Goal: Task Accomplishment & Management: Use online tool/utility

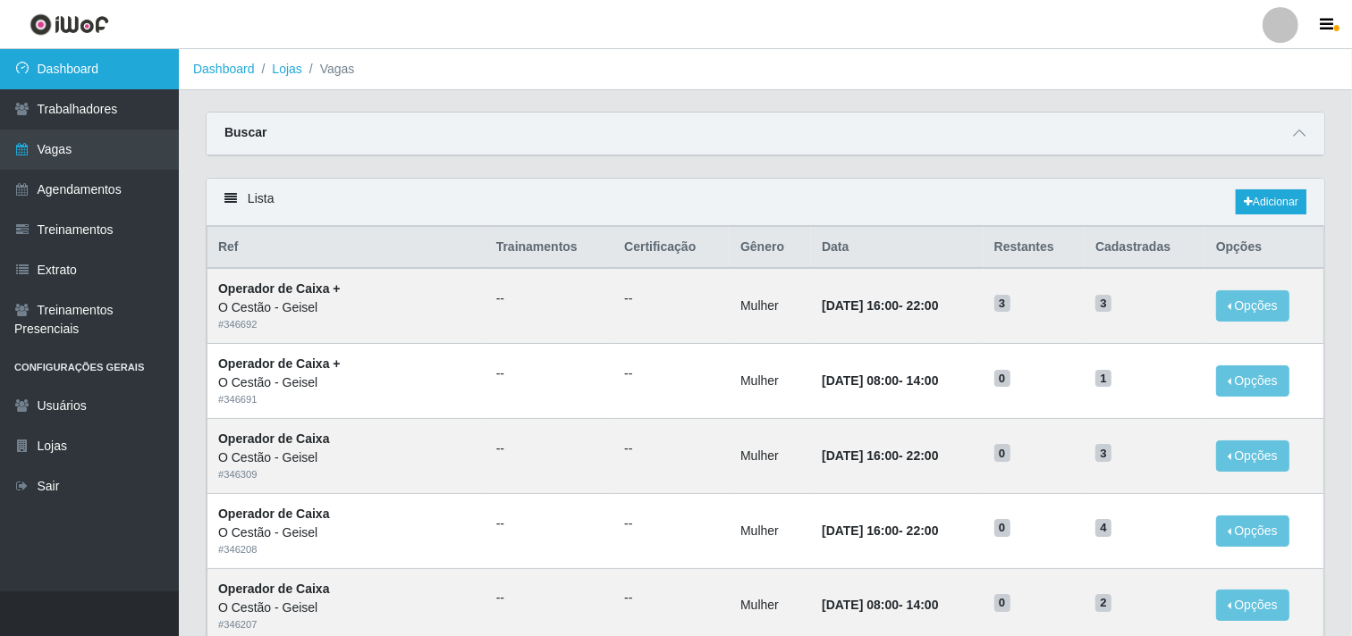
click at [83, 55] on link "Dashboard" at bounding box center [89, 69] width 179 height 40
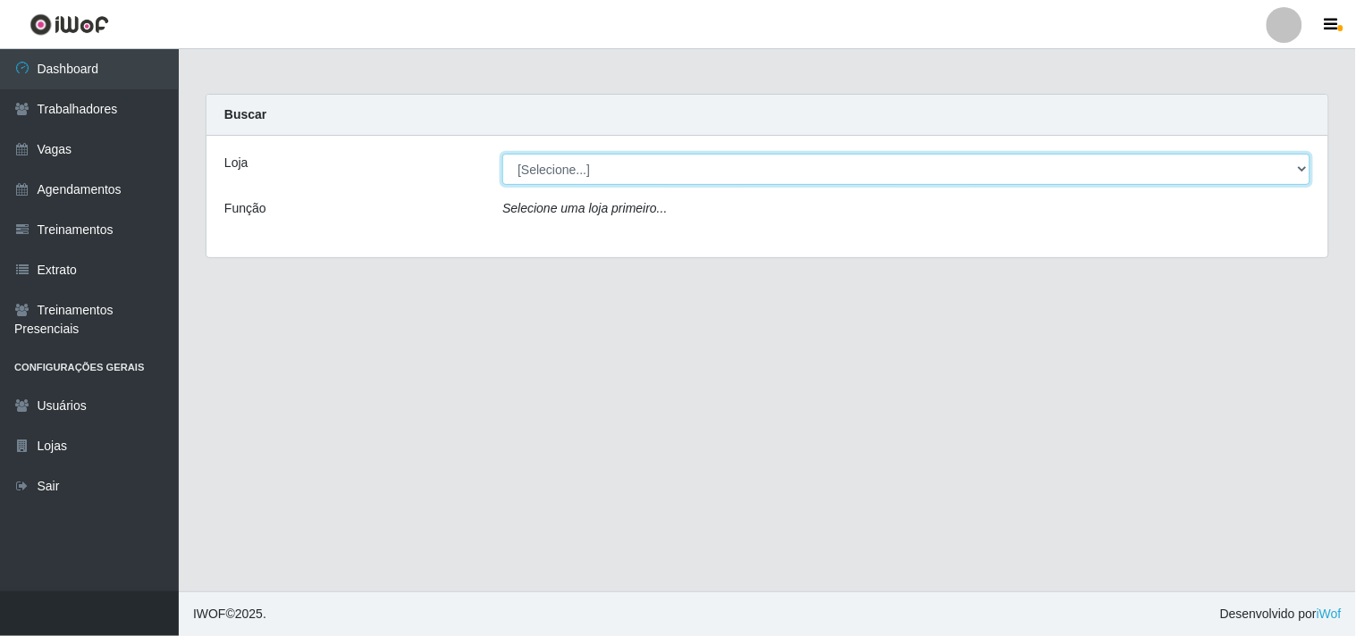
click at [614, 167] on select "[Selecione...] O Cestão - [PERSON_NAME]" at bounding box center [906, 169] width 808 height 31
select select "224"
click at [502, 154] on select "[Selecione...] O Cestão - [PERSON_NAME]" at bounding box center [906, 169] width 808 height 31
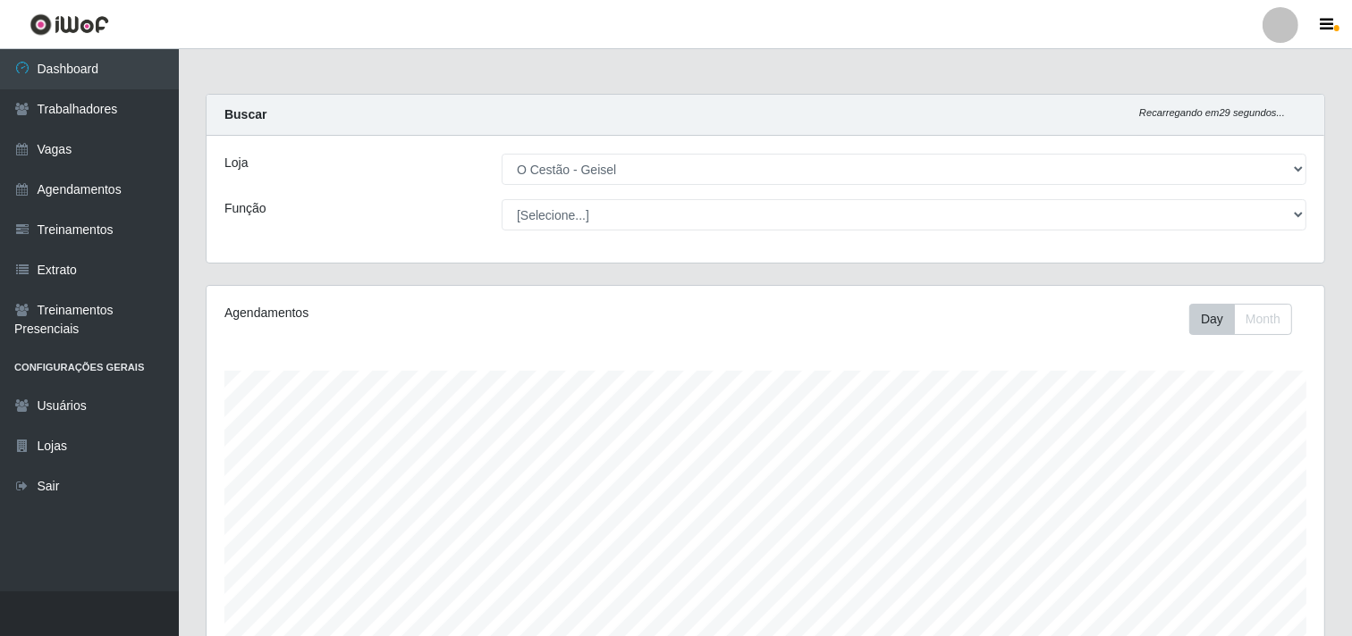
scroll to position [370, 1117]
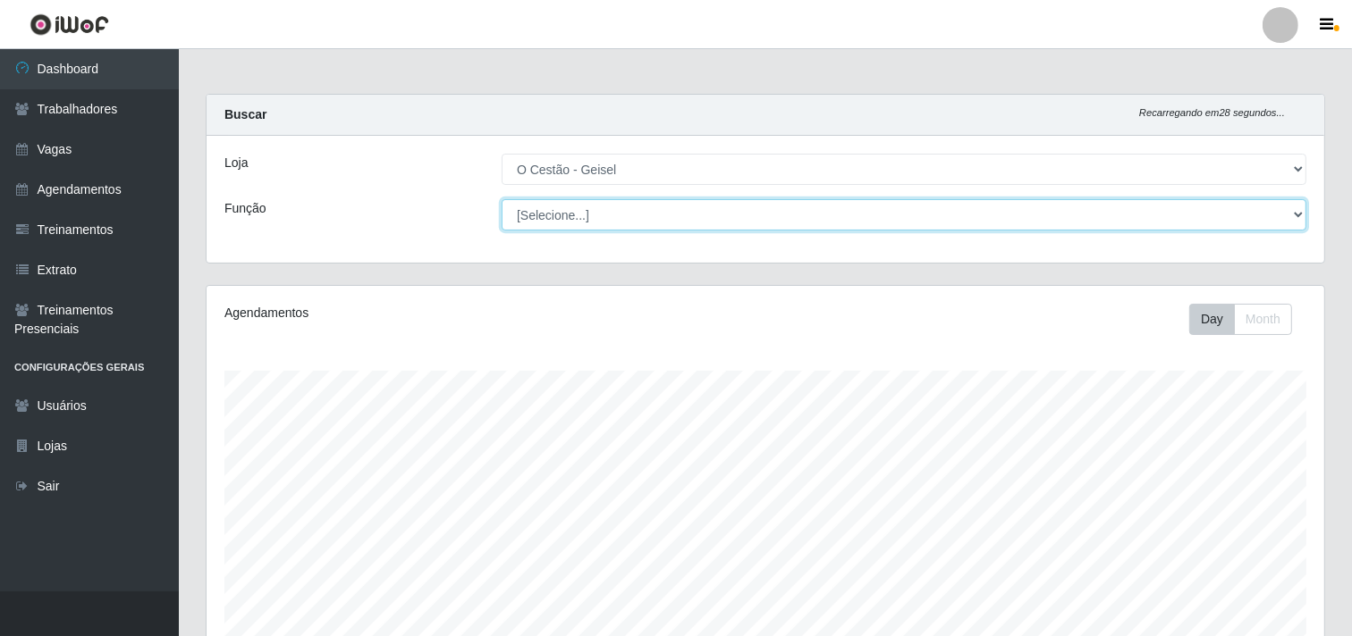
click at [606, 210] on select "[Selecione...] ASG ASG + ASG ++ Auxiliar de Estoque Auxiliar de Estoque + Auxil…" at bounding box center [903, 214] width 804 height 31
select select "22"
click at [501, 199] on select "[Selecione...] ASG ASG + ASG ++ Auxiliar de Estoque Auxiliar de Estoque + Auxil…" at bounding box center [903, 214] width 804 height 31
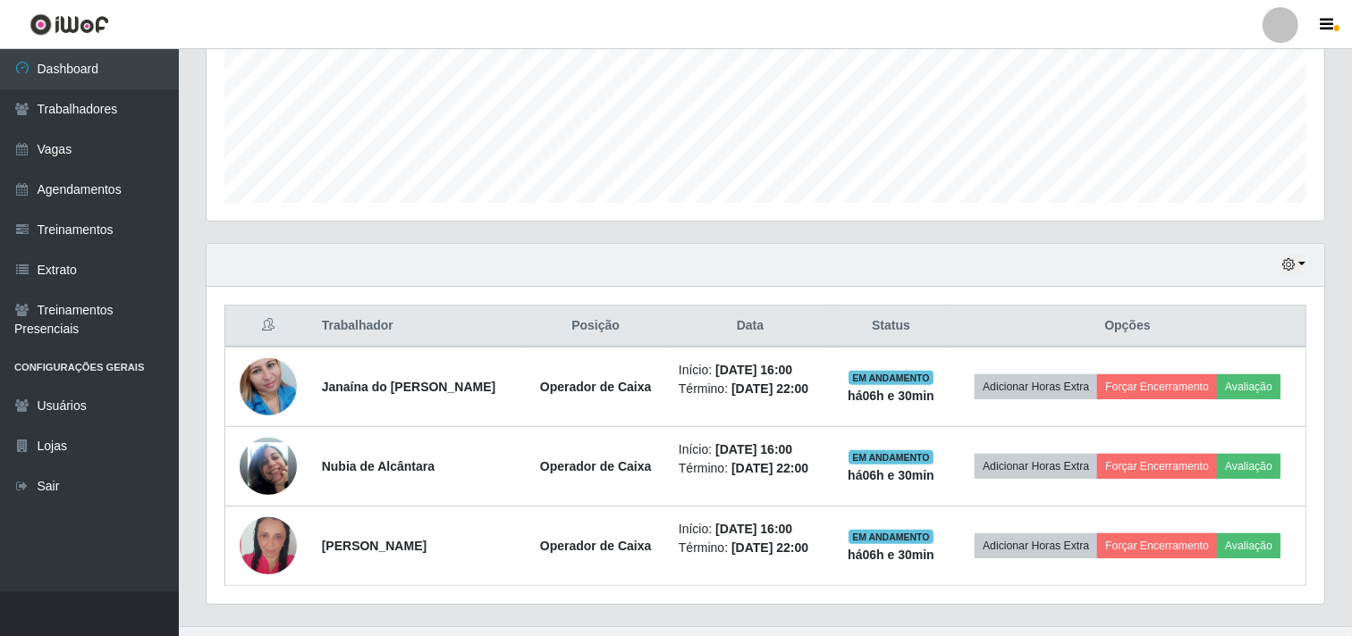
scroll to position [471, 0]
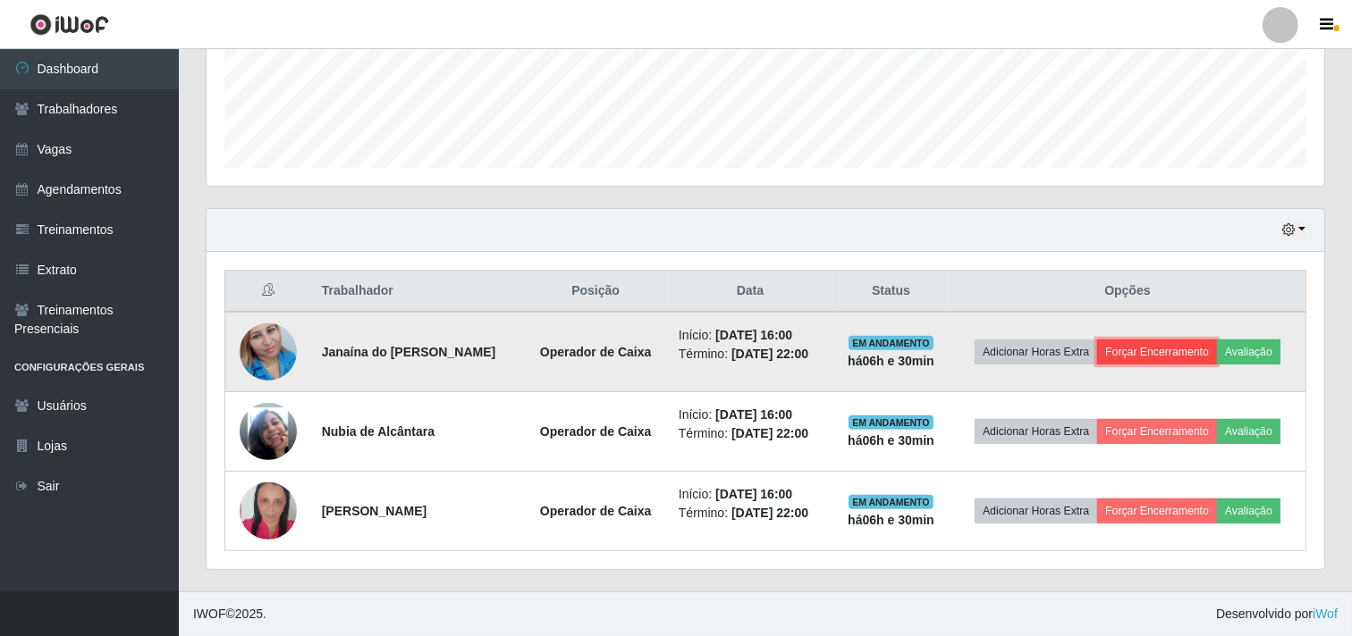
click at [1189, 343] on button "Forçar Encerramento" at bounding box center [1157, 352] width 120 height 25
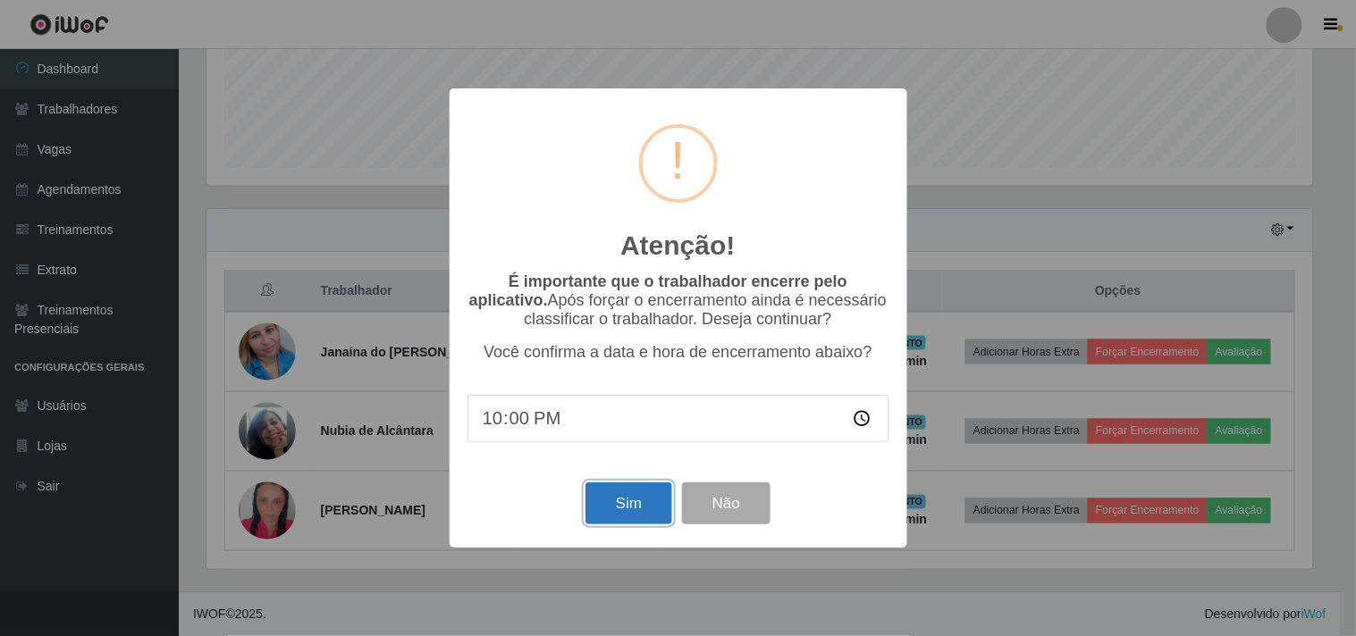
click at [635, 506] on button "Sim" at bounding box center [628, 504] width 87 height 42
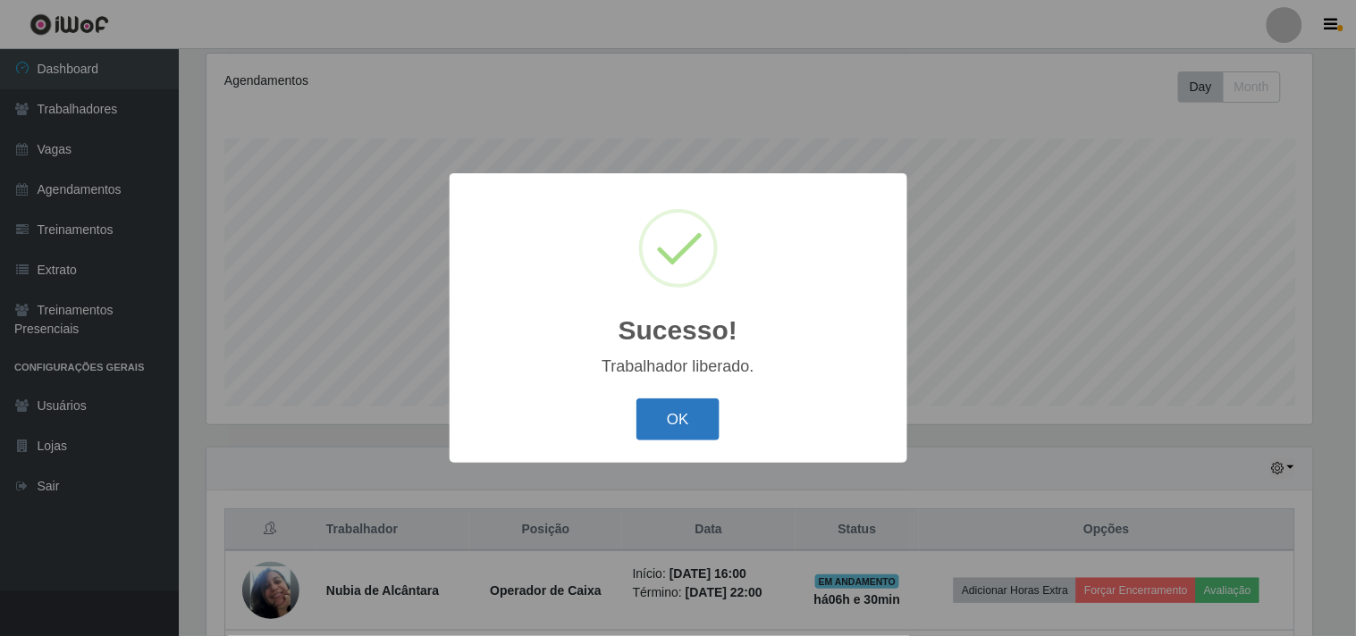
click at [661, 408] on button "OK" at bounding box center [677, 420] width 83 height 42
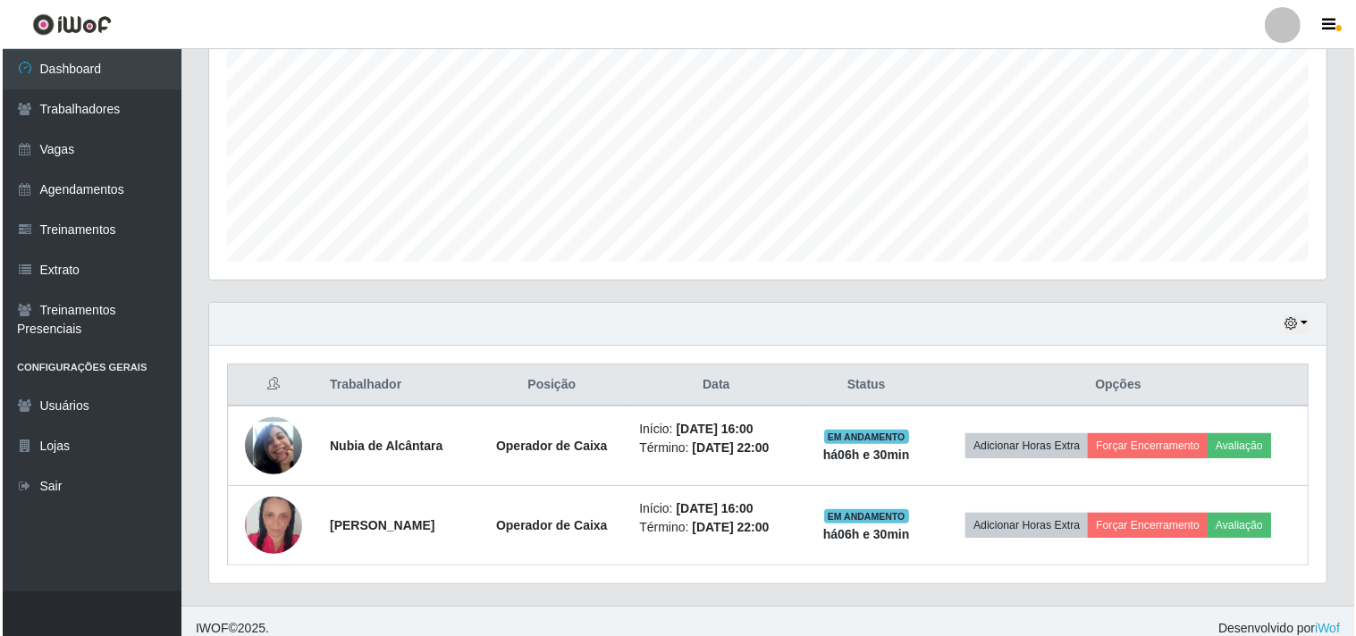
scroll to position [392, 0]
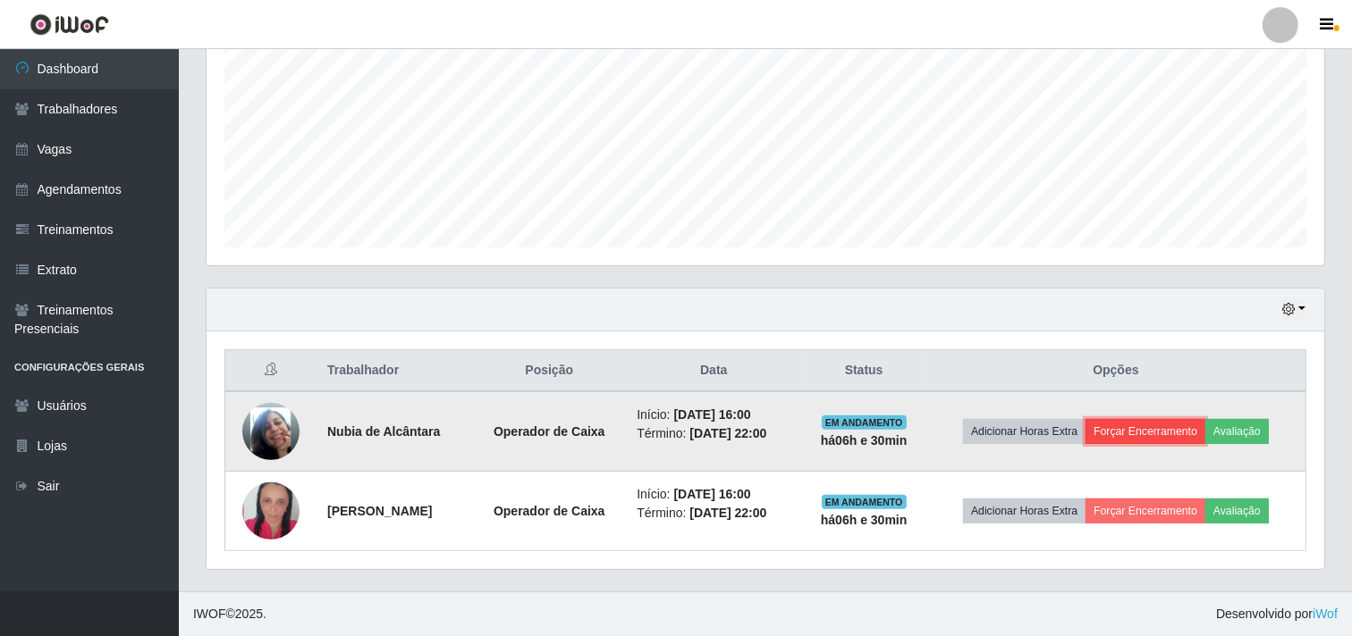
click at [1122, 439] on button "Forçar Encerramento" at bounding box center [1145, 431] width 120 height 25
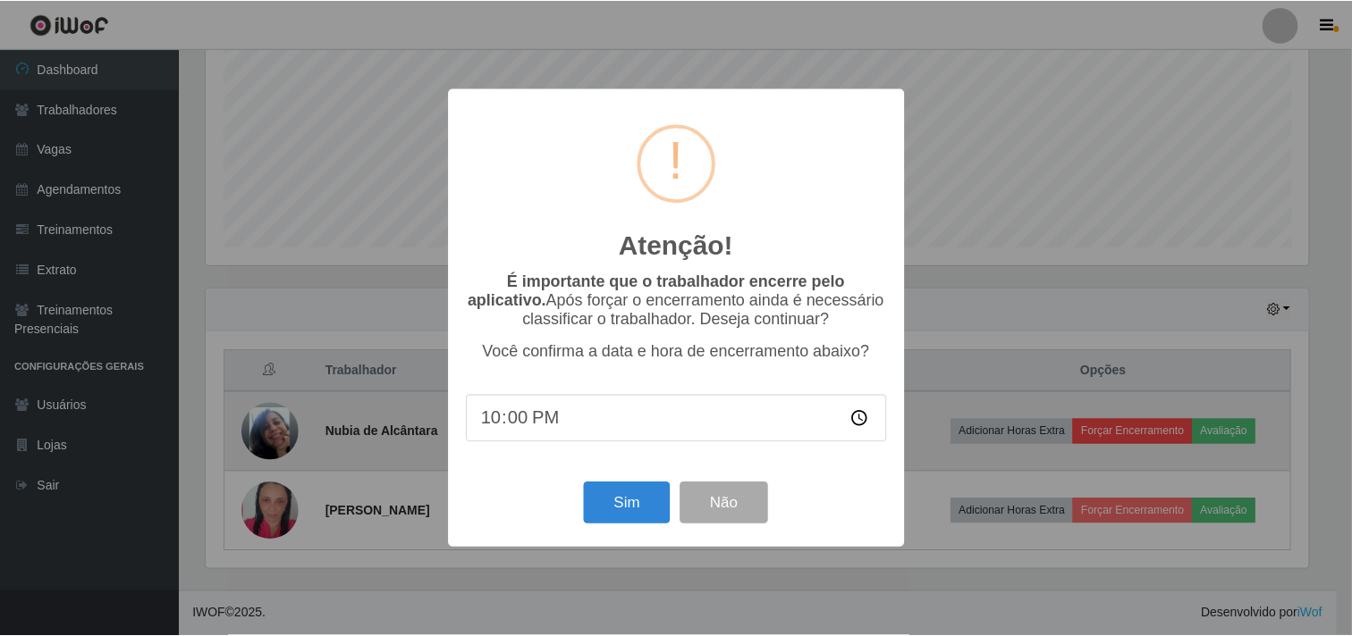
scroll to position [370, 1106]
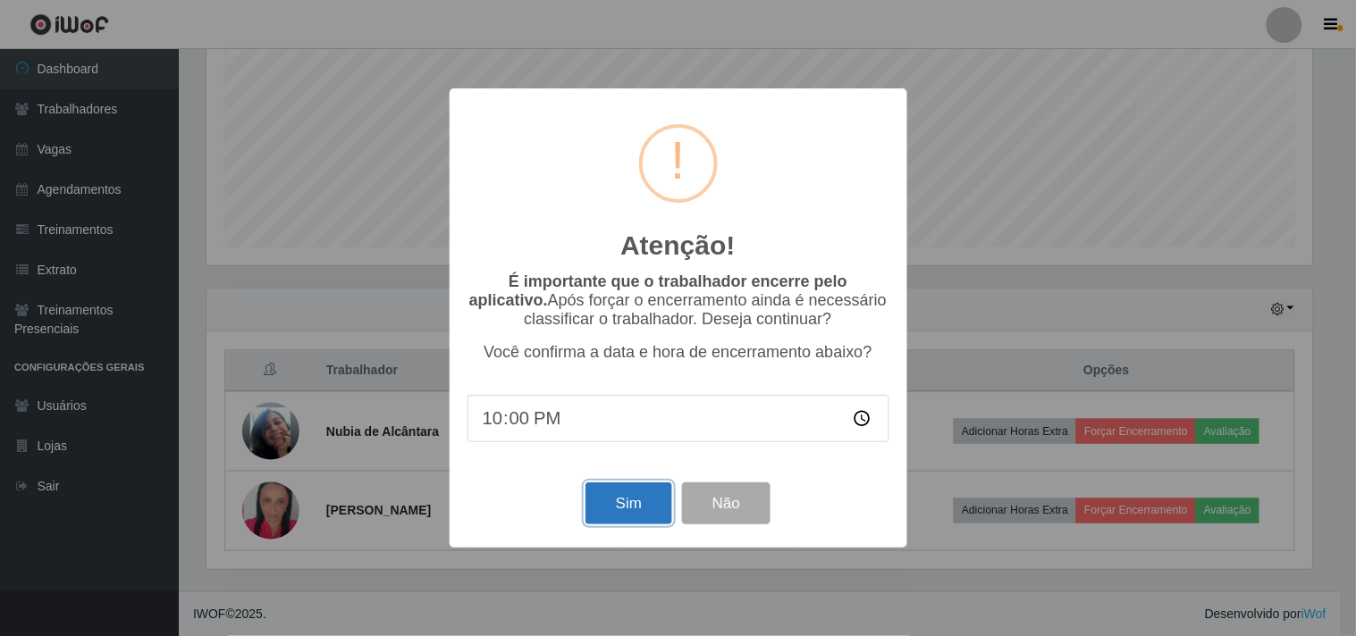
click at [620, 501] on button "Sim" at bounding box center [628, 504] width 87 height 42
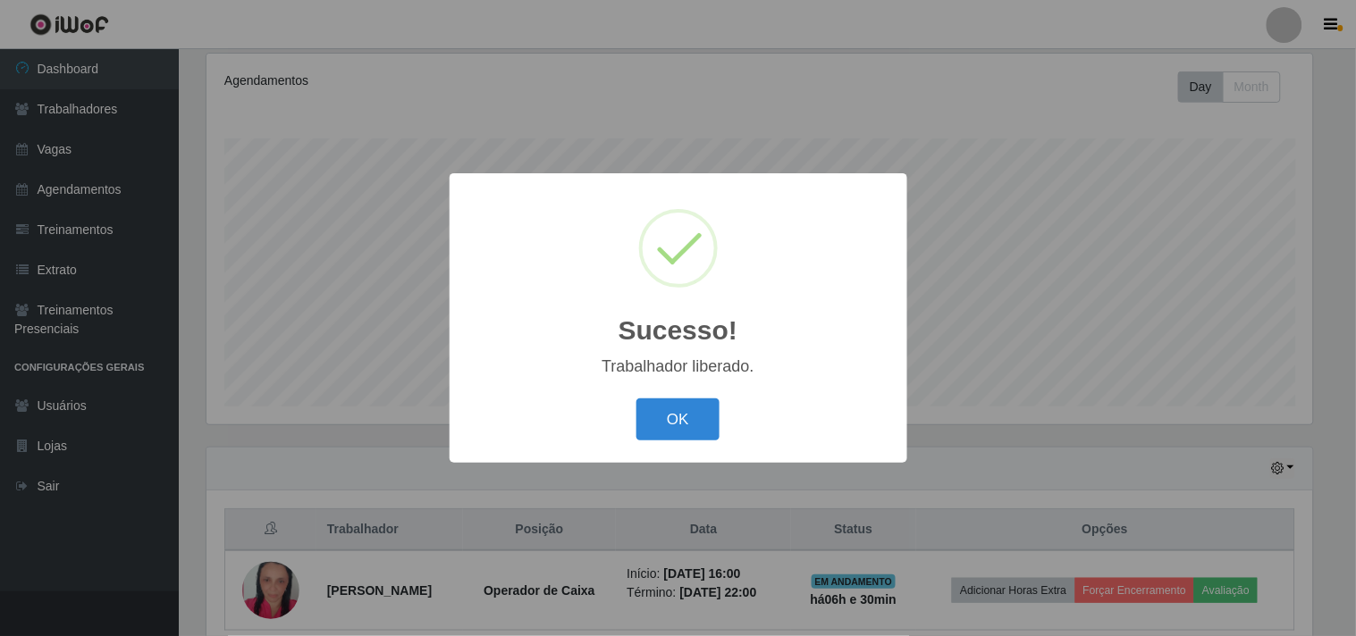
click at [698, 396] on div "OK Cancel" at bounding box center [678, 419] width 422 height 51
click at [694, 412] on button "OK" at bounding box center [677, 420] width 83 height 42
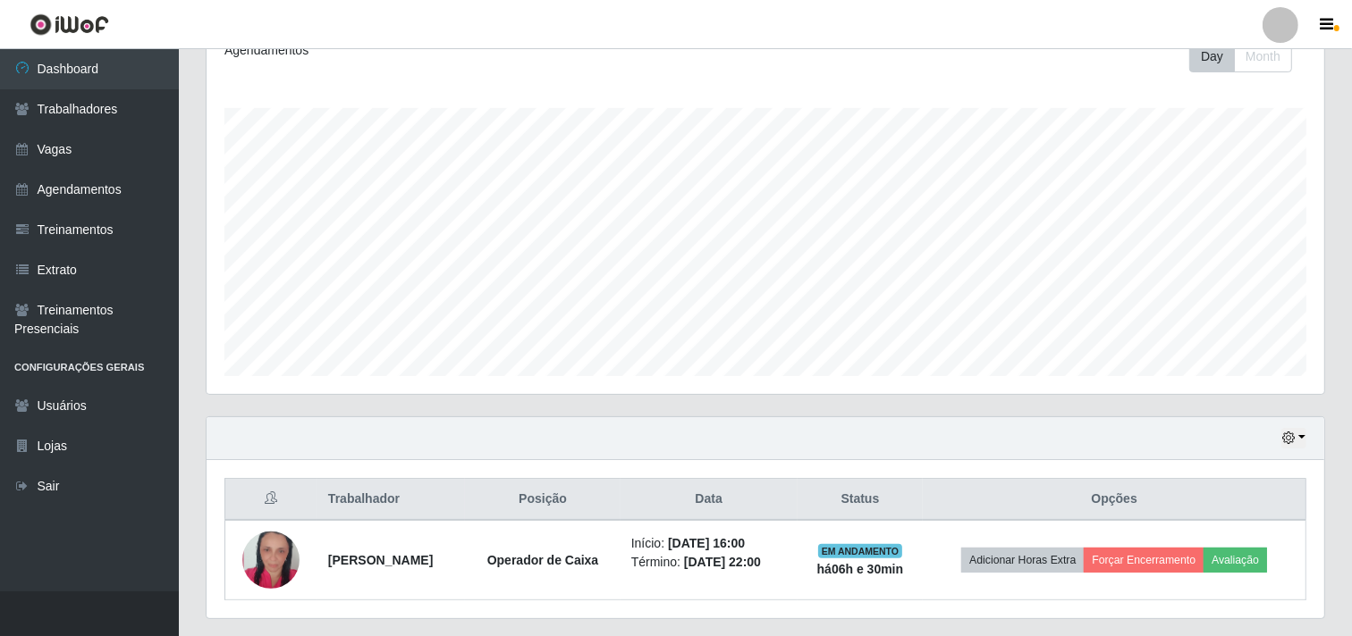
scroll to position [311, 0]
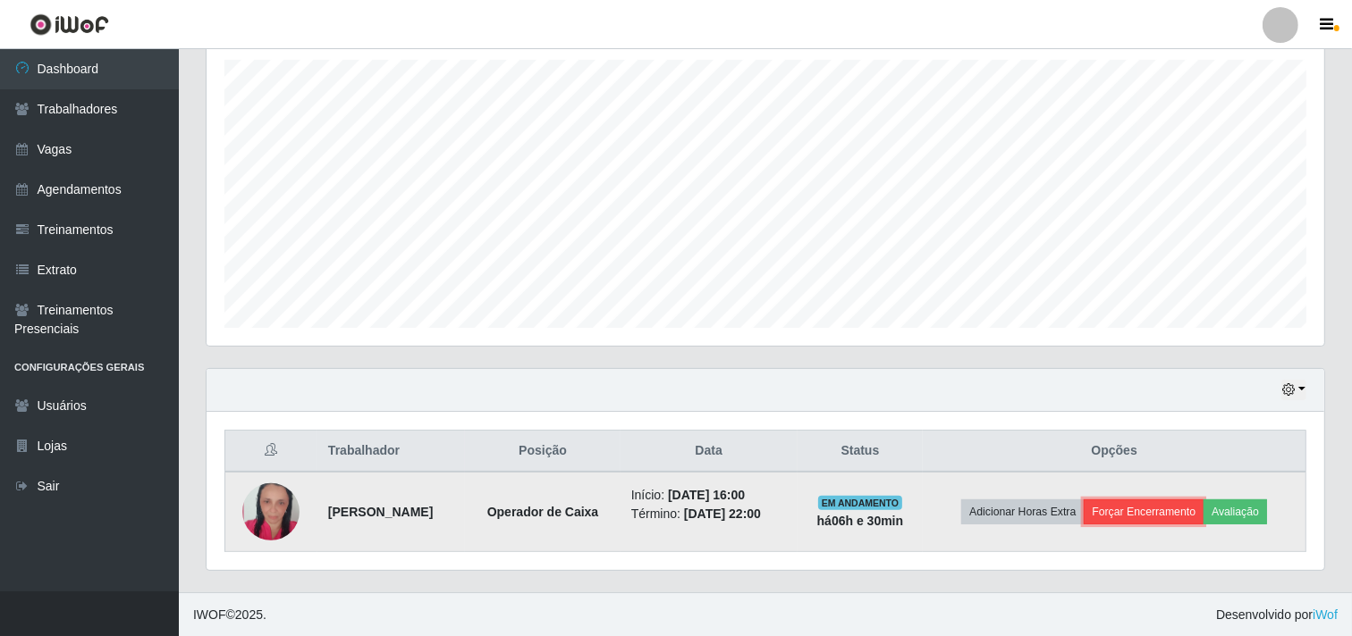
click at [1180, 512] on button "Forçar Encerramento" at bounding box center [1143, 512] width 120 height 25
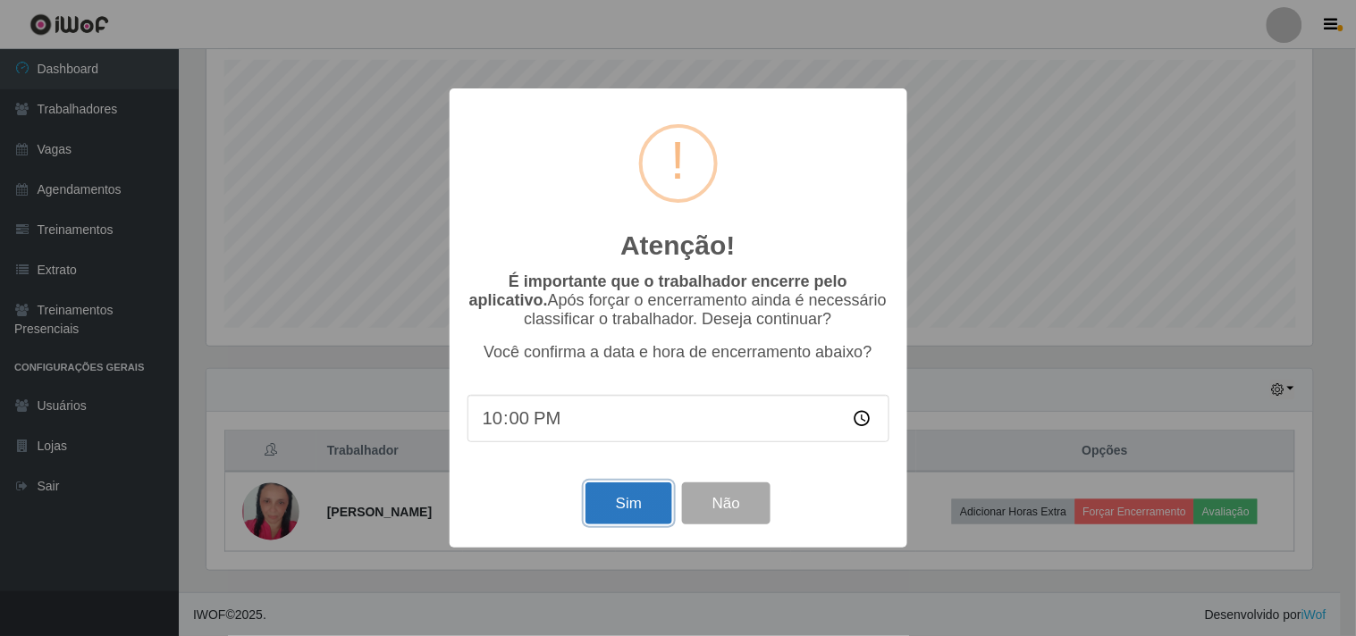
click at [631, 515] on button "Sim" at bounding box center [628, 504] width 87 height 42
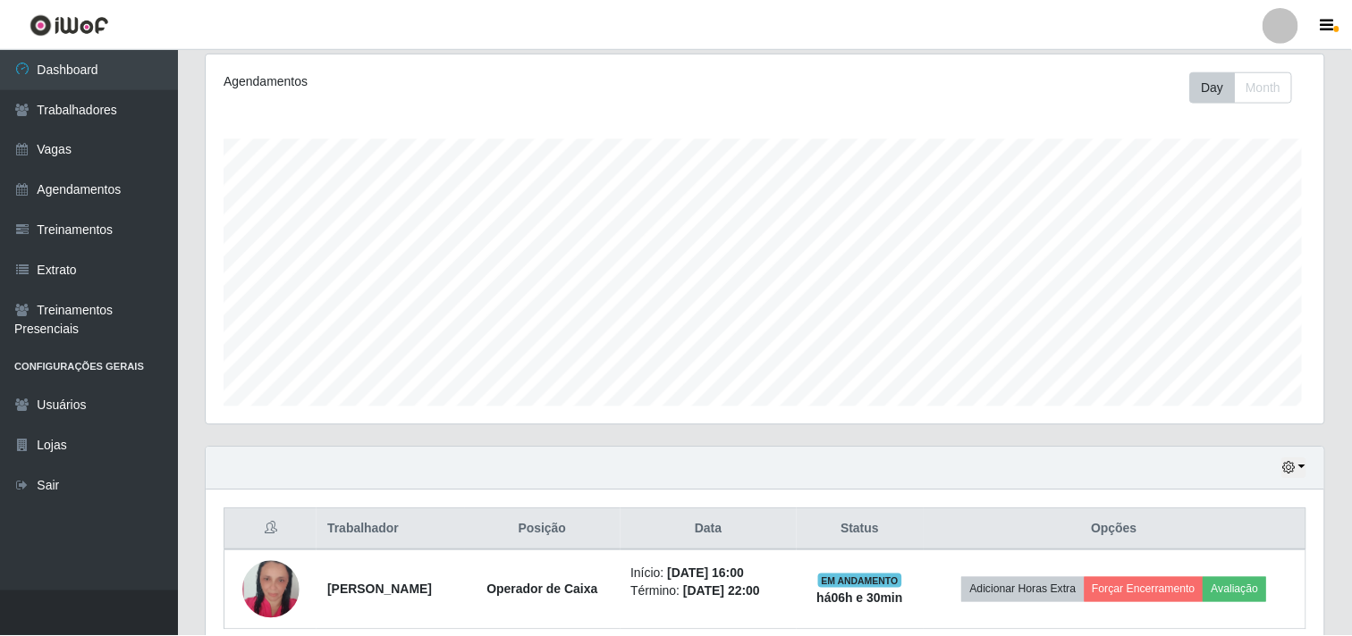
scroll to position [0, 0]
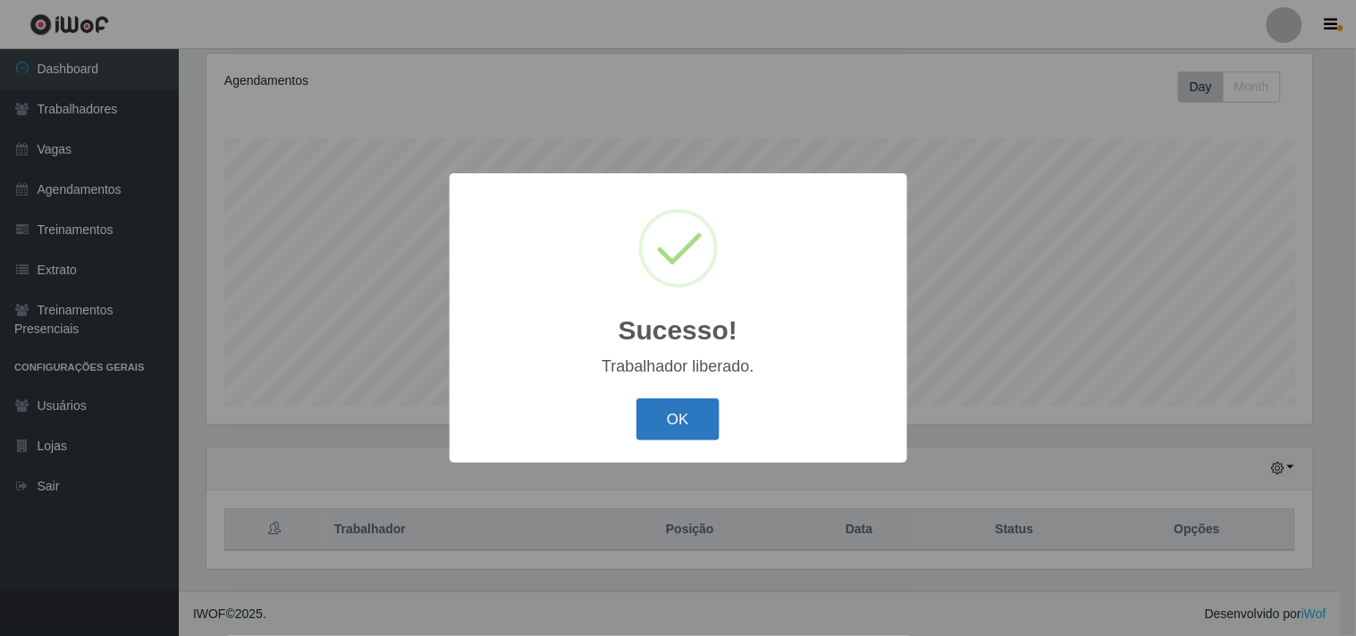
click at [699, 427] on button "OK" at bounding box center [677, 420] width 83 height 42
